Goal: Find specific page/section: Find specific page/section

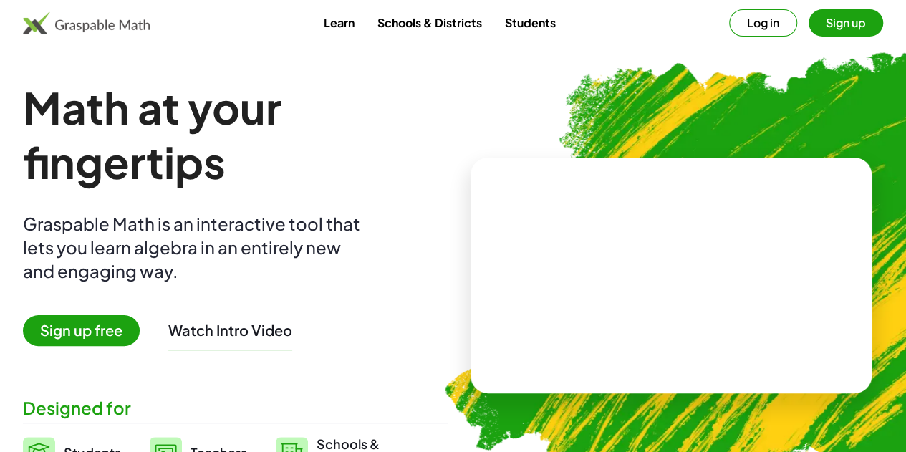
click at [729, 28] on button "Log in" at bounding box center [763, 22] width 68 height 27
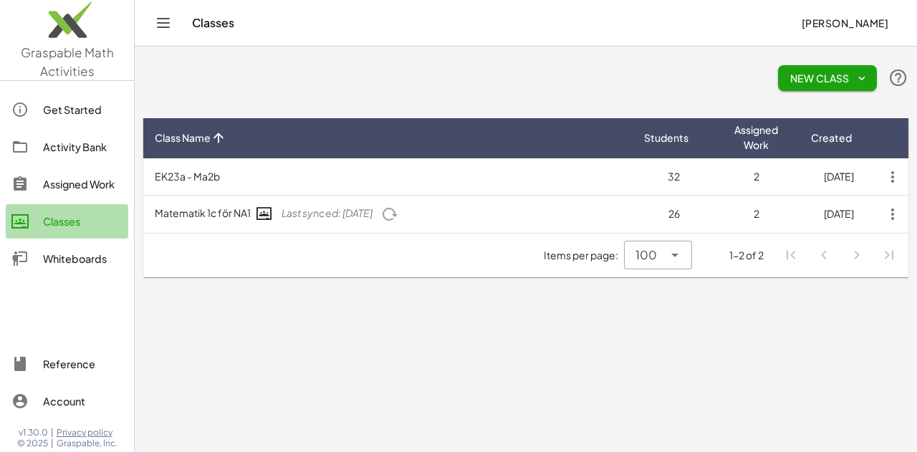
click at [62, 224] on div "Classes" at bounding box center [83, 221] width 80 height 17
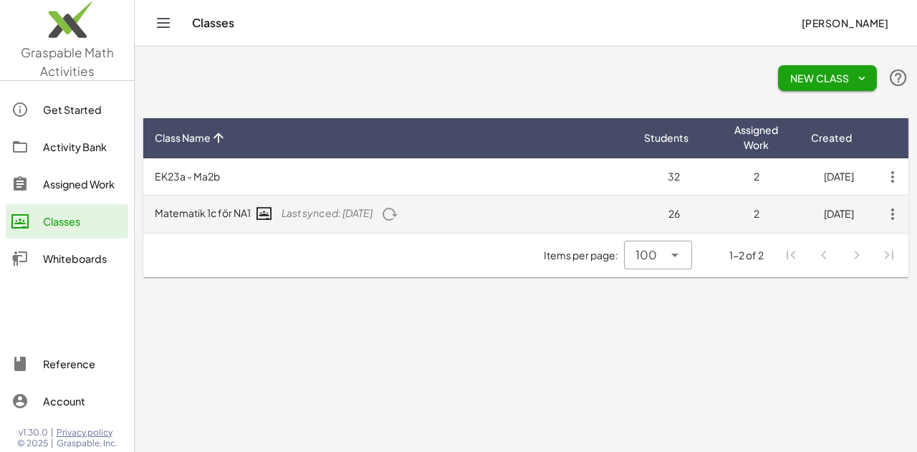
click at [219, 214] on td "Matematik 1c för NA1 Last synced: [DATE]" at bounding box center [387, 214] width 489 height 37
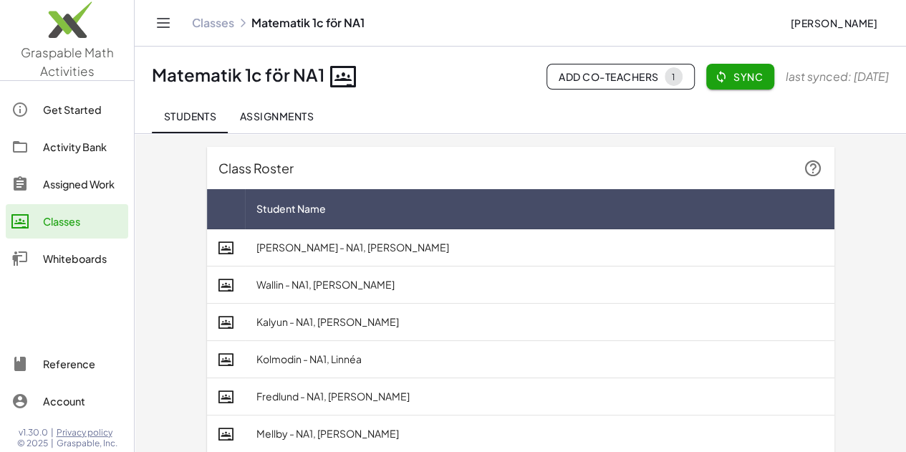
click at [62, 254] on div "Whiteboards" at bounding box center [83, 258] width 80 height 17
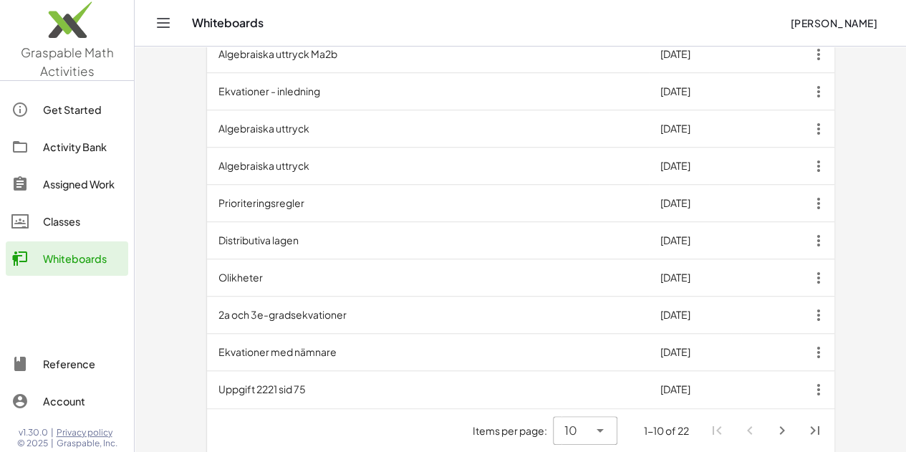
scroll to position [486, 0]
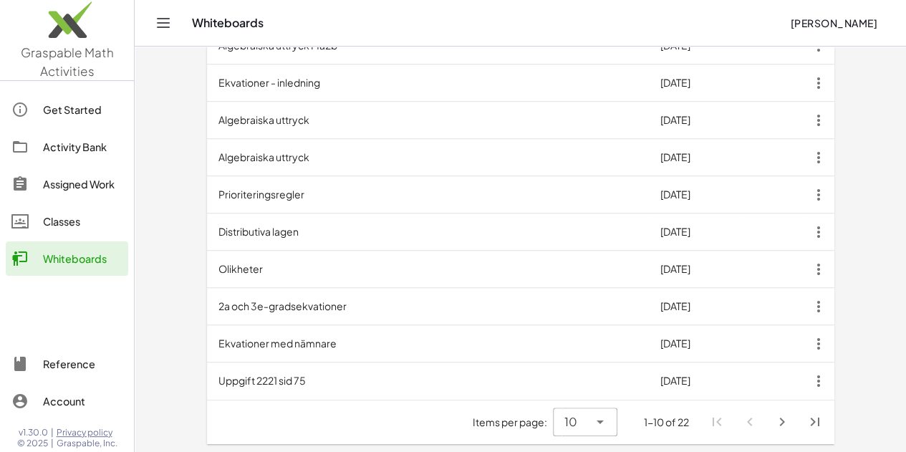
click at [791, 420] on icon "Next page" at bounding box center [782, 421] width 17 height 17
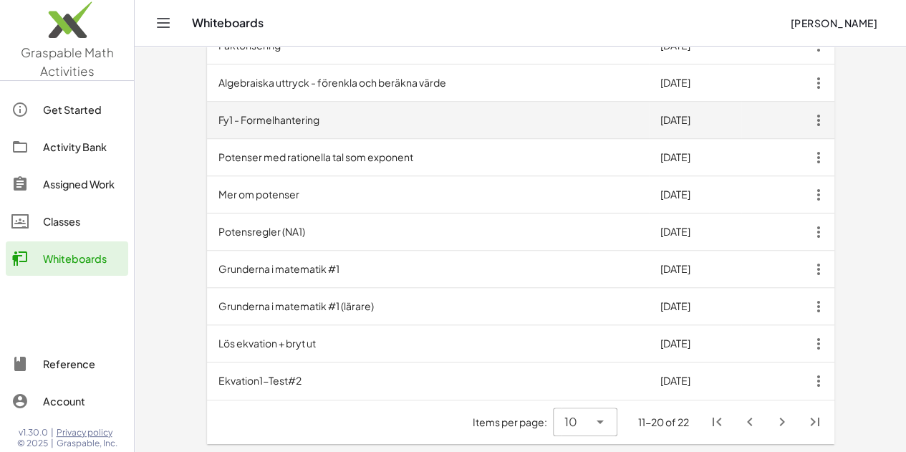
click at [219, 121] on td "Fy1 - Formelhantering" at bounding box center [428, 120] width 442 height 37
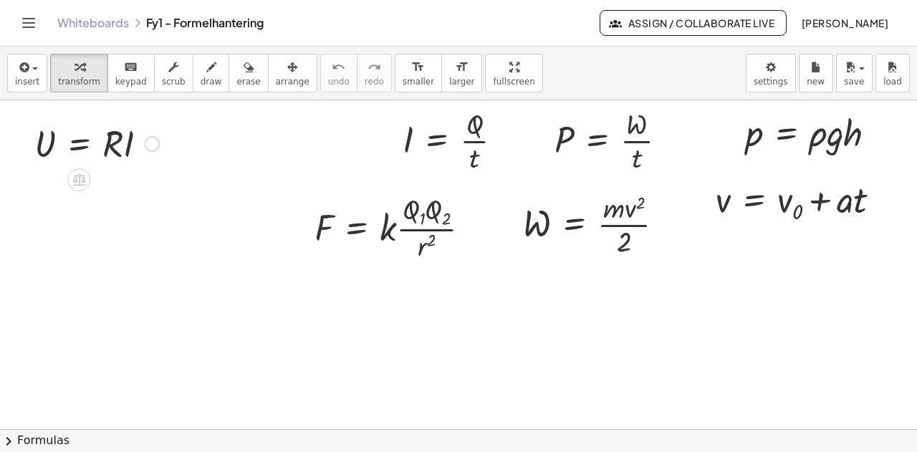
click at [79, 144] on div at bounding box center [96, 142] width 139 height 49
drag, startPoint x: 115, startPoint y: 188, endPoint x: 119, endPoint y: 210, distance: 22.6
click at [211, 163] on div at bounding box center [458, 430] width 917 height 660
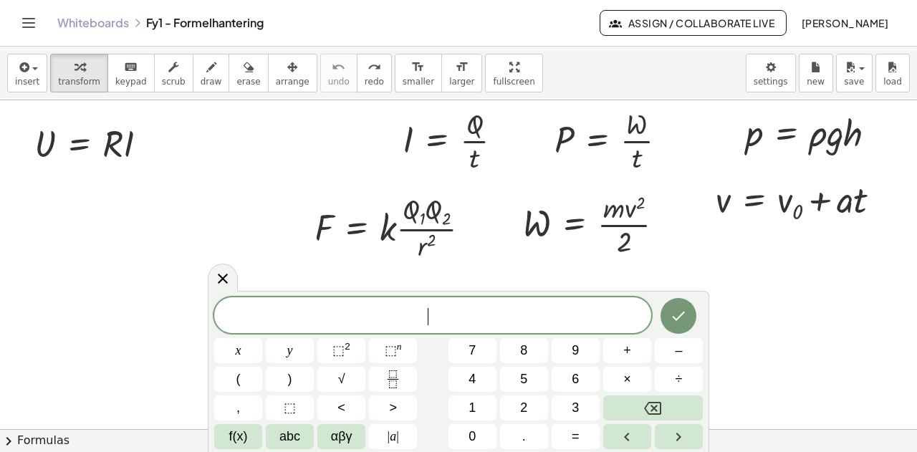
click at [223, 271] on icon at bounding box center [222, 278] width 17 height 17
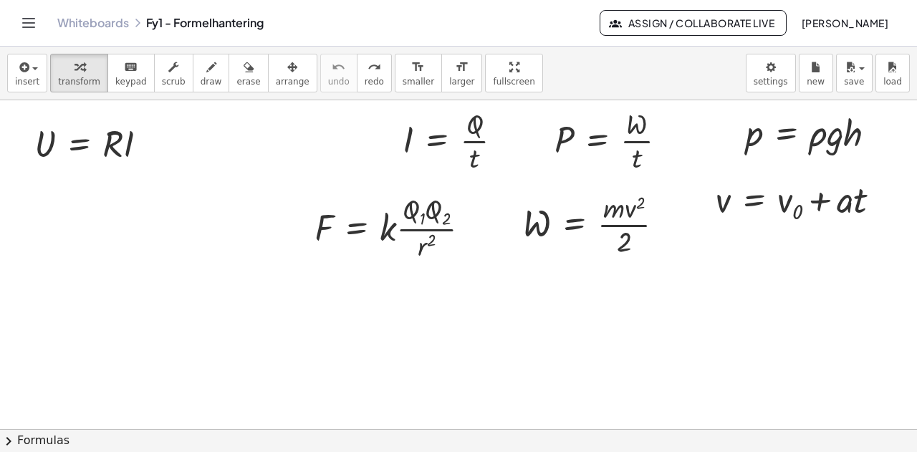
click at [111, 25] on link "Whiteboards" at bounding box center [93, 23] width 72 height 14
